Goal: Navigation & Orientation: Find specific page/section

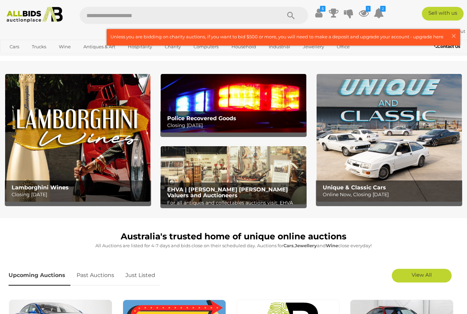
click at [46, 229] on div "Australia's trusted home of unique online auctions All Auctions are listed for …" at bounding box center [234, 241] width 450 height 24
click at [0, 0] on link "View All Cars Auctions" at bounding box center [0, 0] width 0 height 0
click at [0, 0] on link "View All Hospitality Auctions" at bounding box center [0, 0] width 0 height 0
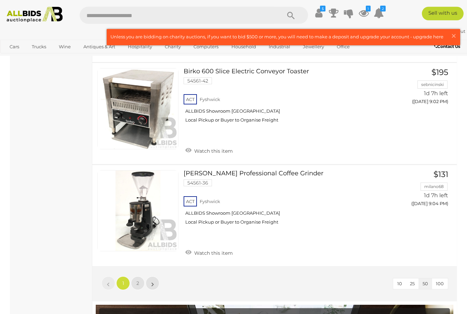
scroll to position [5154, 0]
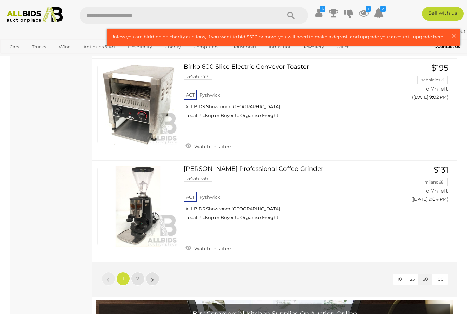
click at [141, 271] on link "2" at bounding box center [138, 278] width 14 height 14
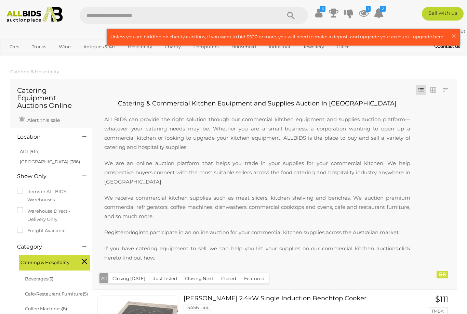
click at [0, 0] on link "View All Industrial Auctions" at bounding box center [0, 0] width 0 height 0
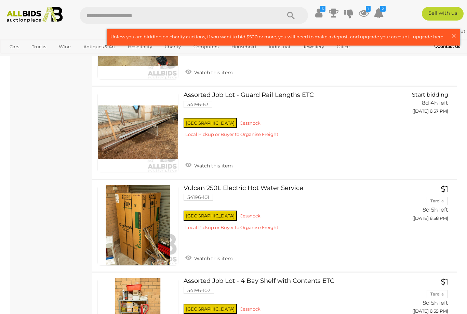
scroll to position [3601, 0]
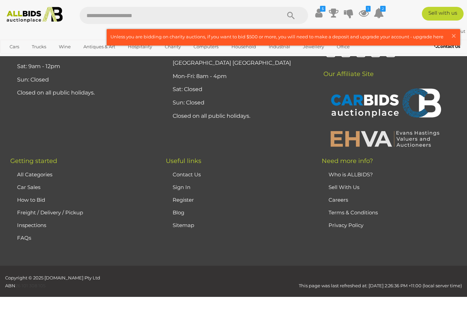
scroll to position [114, 0]
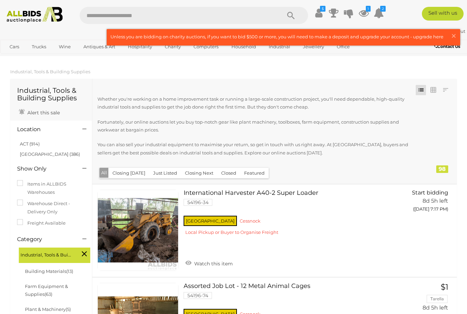
click at [0, 0] on span "Auctions" at bounding box center [0, 0] width 0 height 0
